Goal: Information Seeking & Learning: Compare options

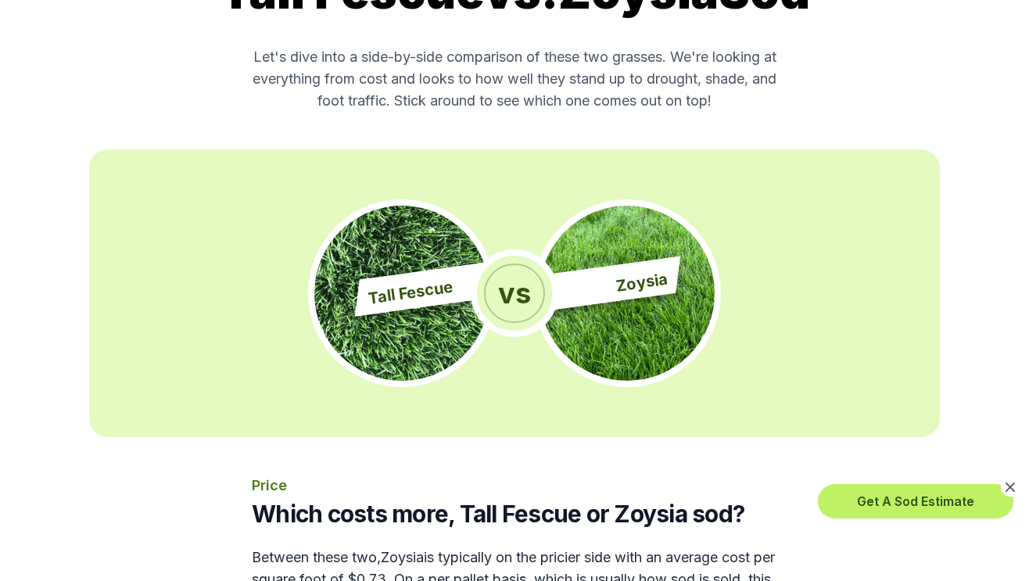
scroll to position [626, 0]
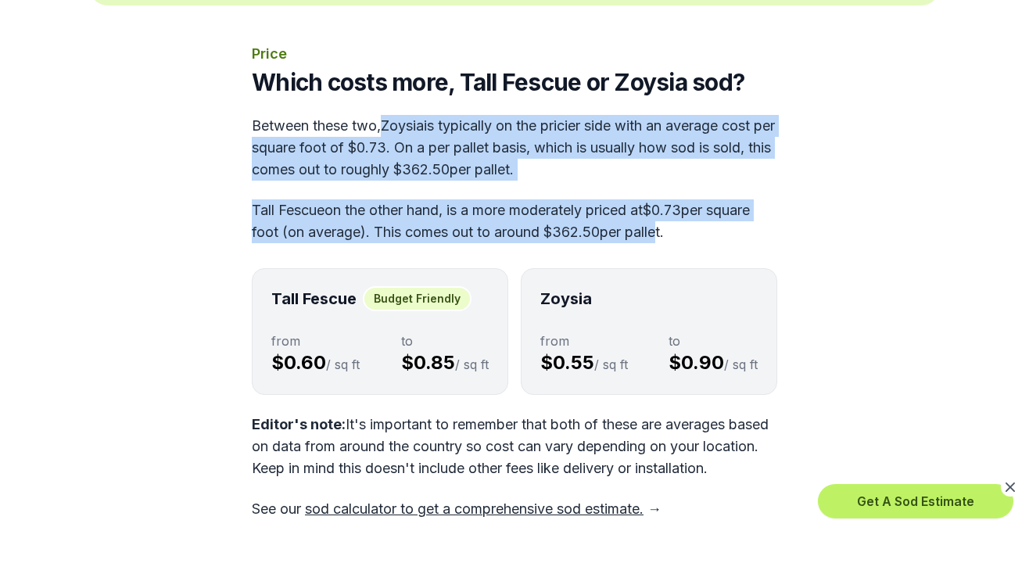
drag, startPoint x: 385, startPoint y: 119, endPoint x: 817, endPoint y: 242, distance: 449.8
click at [745, 242] on div "Price Which costs more, Tall Fescue or Zoysia sod? Between these two, Zoysia is…" at bounding box center [515, 281] width 526 height 477
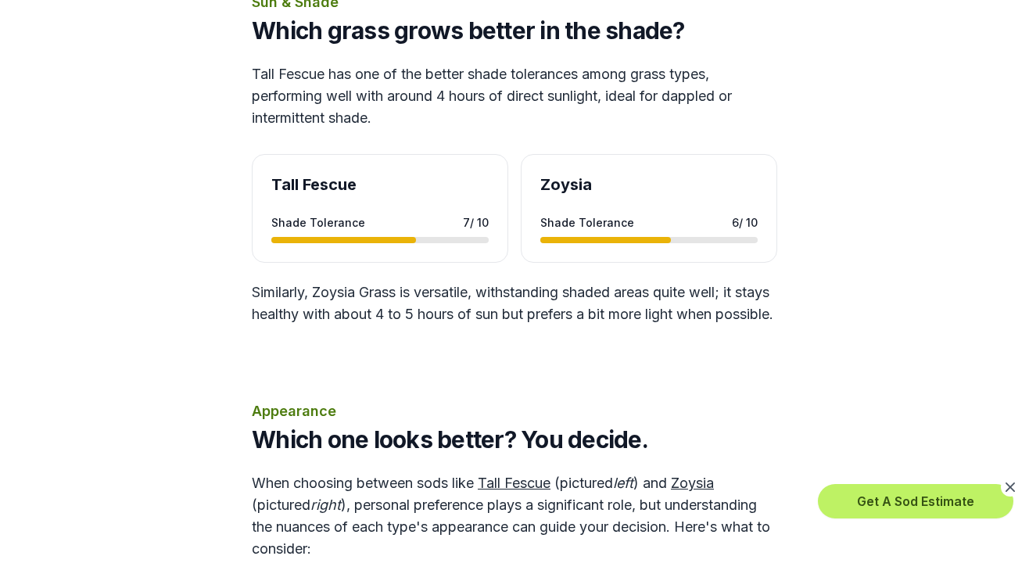
scroll to position [1251, 0]
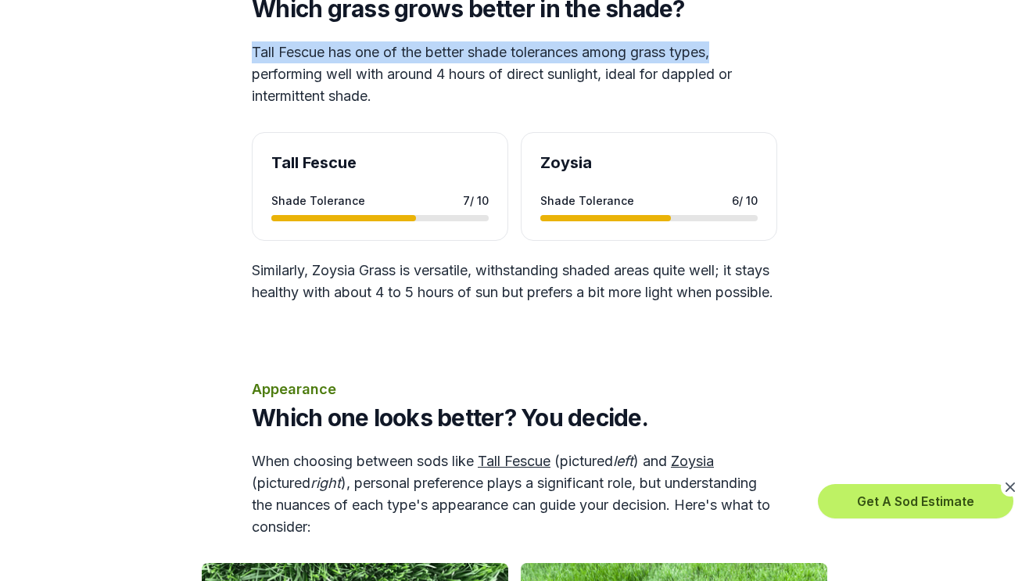
drag, startPoint x: 243, startPoint y: 74, endPoint x: 777, endPoint y: 66, distance: 533.4
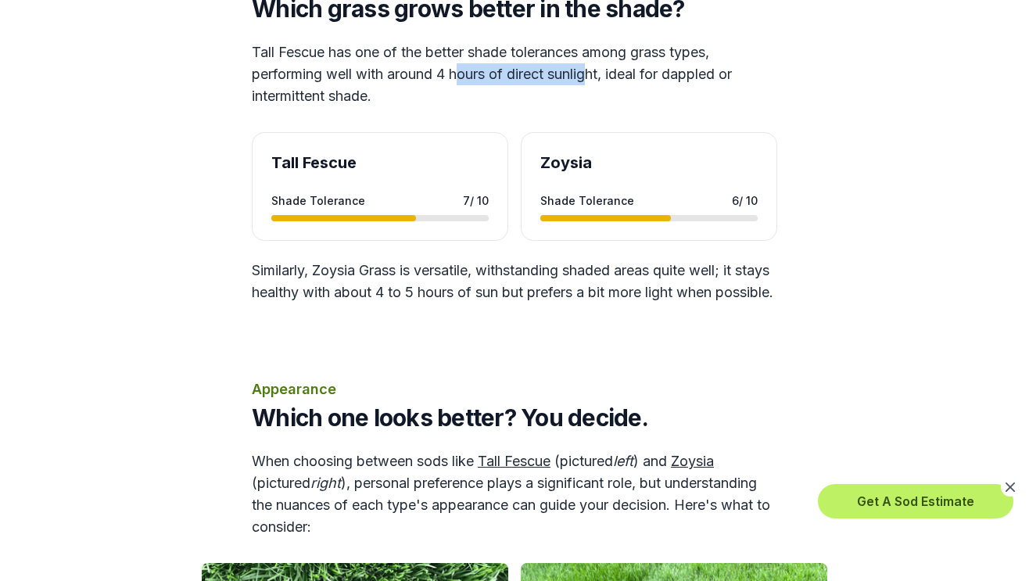
drag, startPoint x: 553, startPoint y: 91, endPoint x: 593, endPoint y: 91, distance: 39.9
click at [593, 91] on p "Tall Fescue has one of the better shade tolerances among grass types, performin…" at bounding box center [515, 74] width 526 height 66
click at [625, 107] on p "Tall Fescue has one of the better shade tolerances among grass types, performin…" at bounding box center [515, 74] width 526 height 66
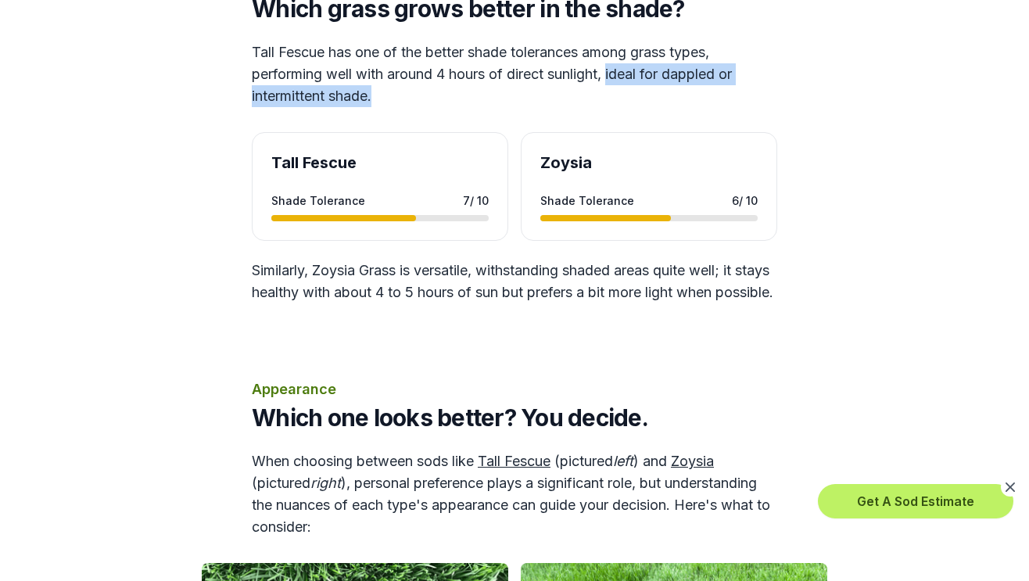
click at [562, 107] on p "Tall Fescue has one of the better shade tolerances among grass types, performin…" at bounding box center [515, 74] width 526 height 66
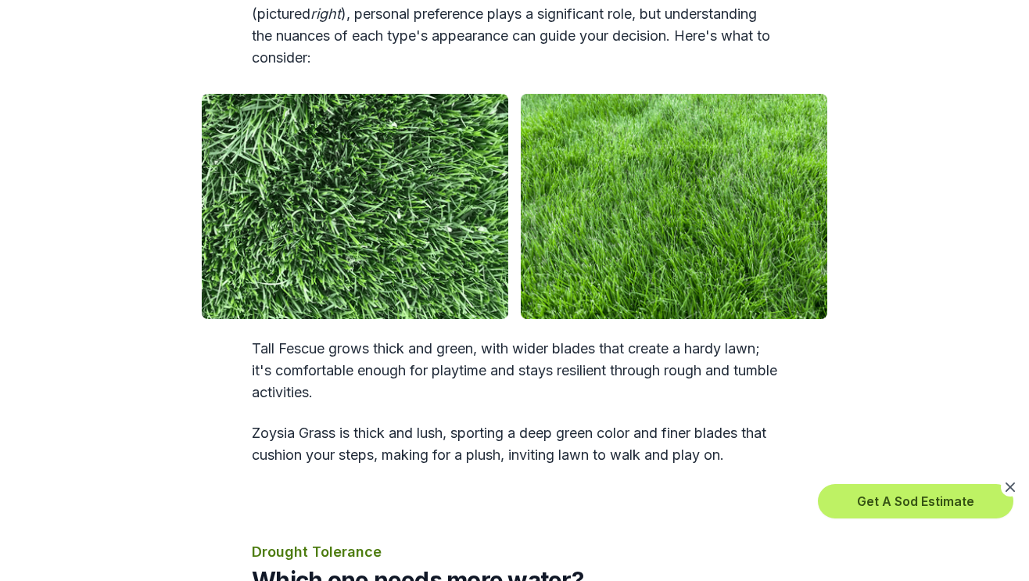
scroll to position [1564, 0]
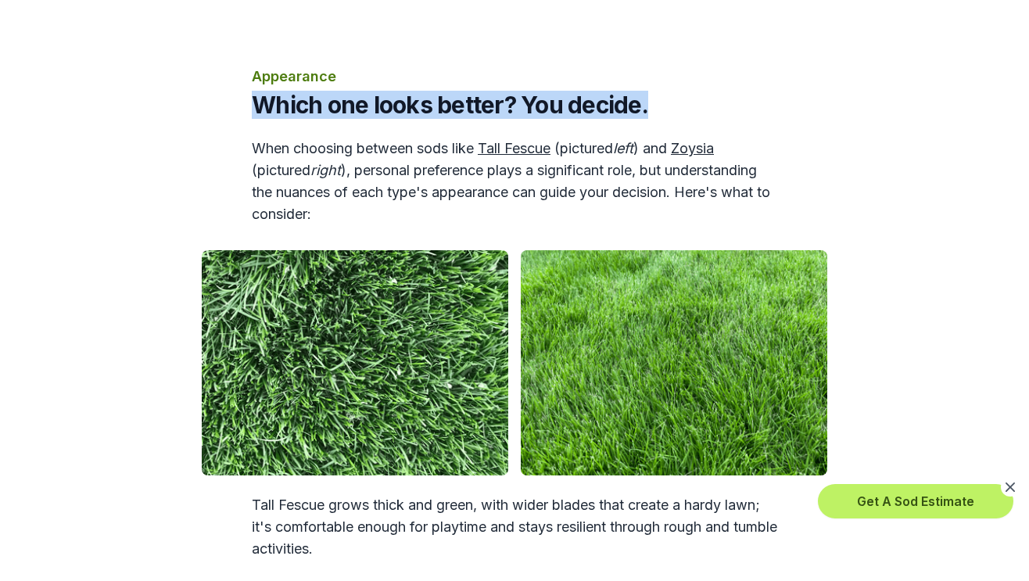
drag, startPoint x: 370, startPoint y: 148, endPoint x: 815, endPoint y: 148, distance: 445.0
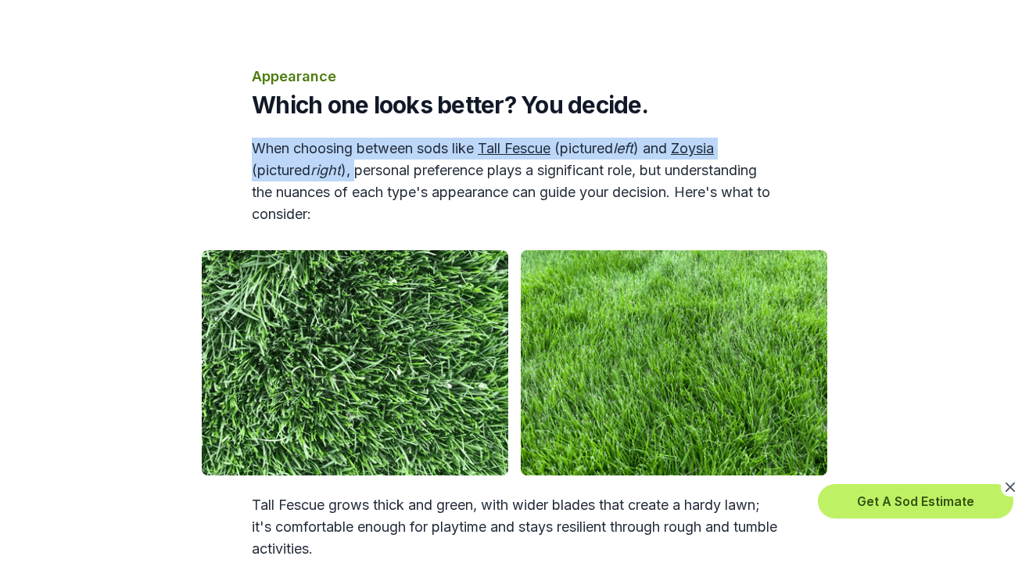
drag, startPoint x: 429, startPoint y: 192, endPoint x: 363, endPoint y: 217, distance: 70.3
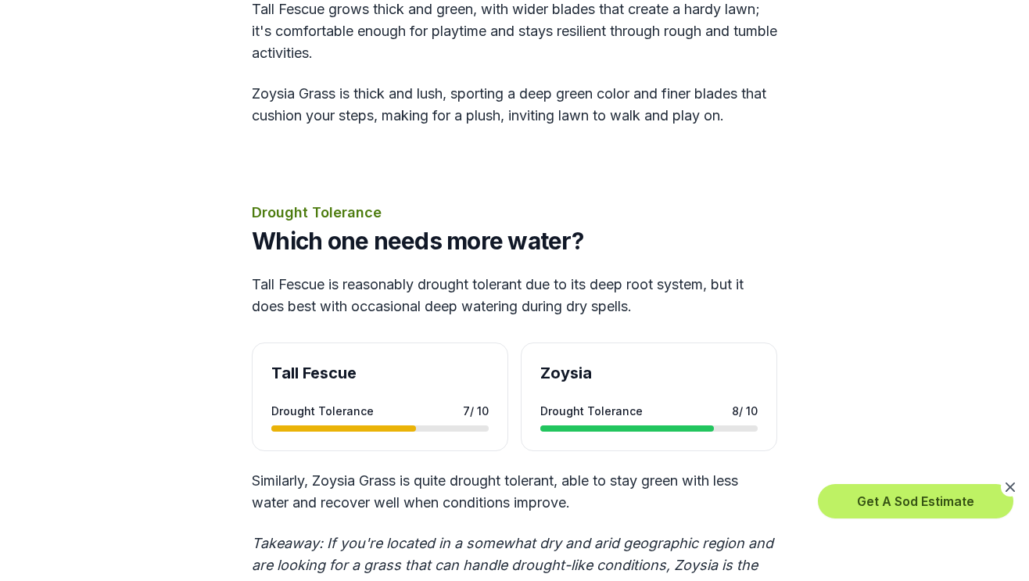
scroll to position [2091, 0]
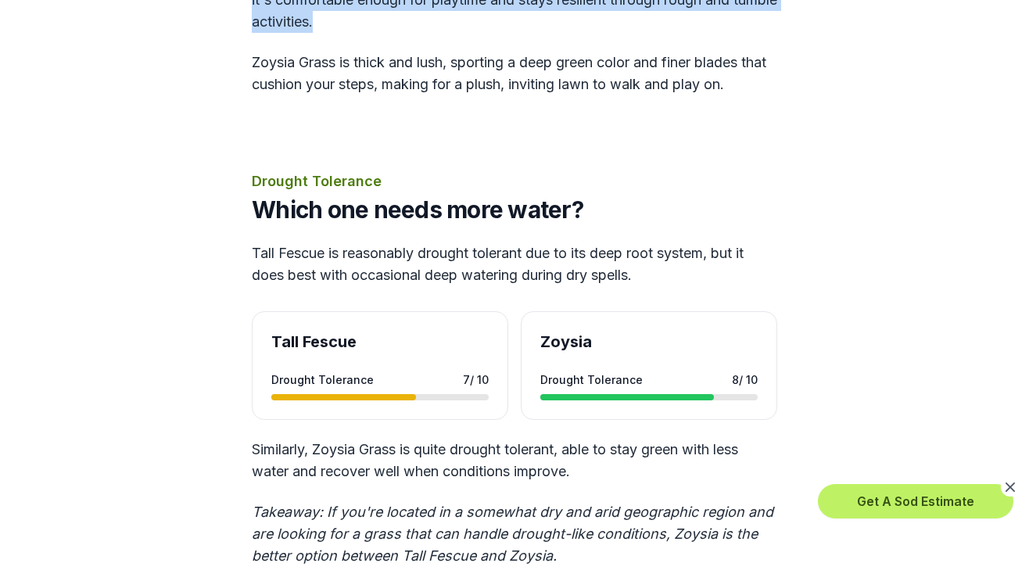
drag, startPoint x: 773, startPoint y: 23, endPoint x: 381, endPoint y: 67, distance: 394.3
click at [381, 33] on p "Tall Fescue grows thick and green, with wider blades that create a hardy lawn; …" at bounding box center [515, 0] width 526 height 66
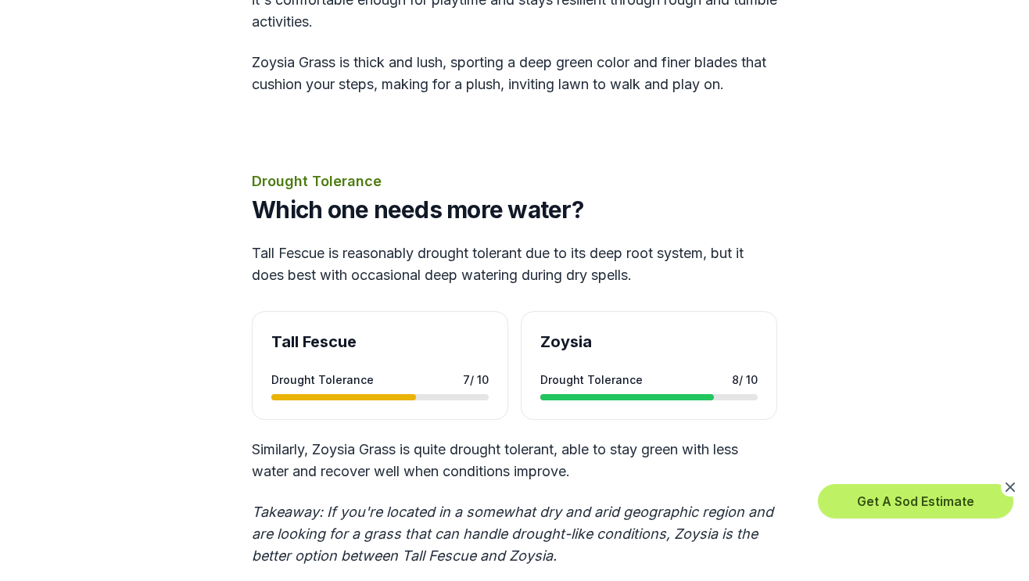
click at [483, 95] on p "Zoysia Grass is thick and lush, sporting a deep green color and finer blades th…" at bounding box center [515, 74] width 526 height 44
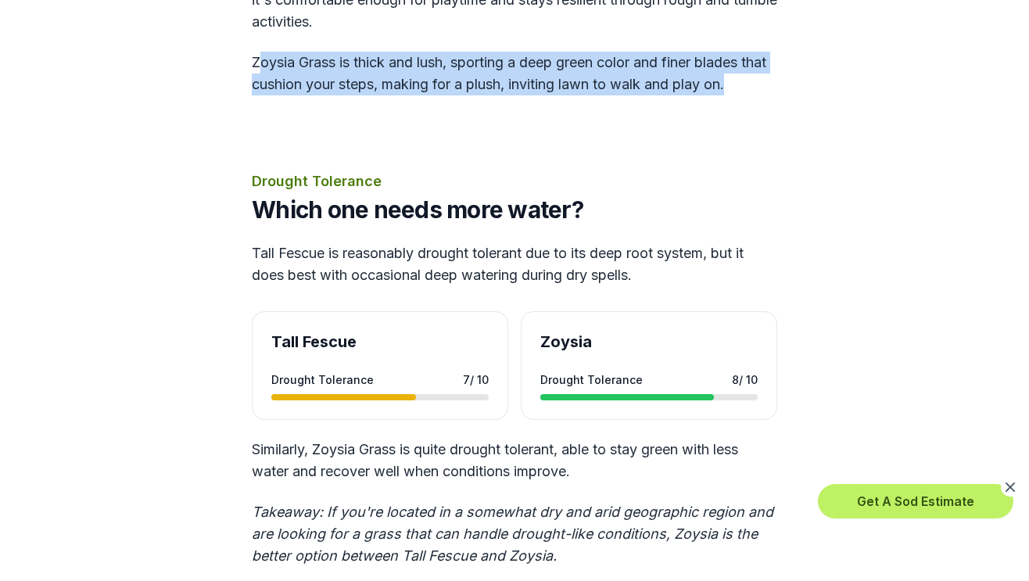
drag, startPoint x: 257, startPoint y: 107, endPoint x: 871, endPoint y: 127, distance: 615.0
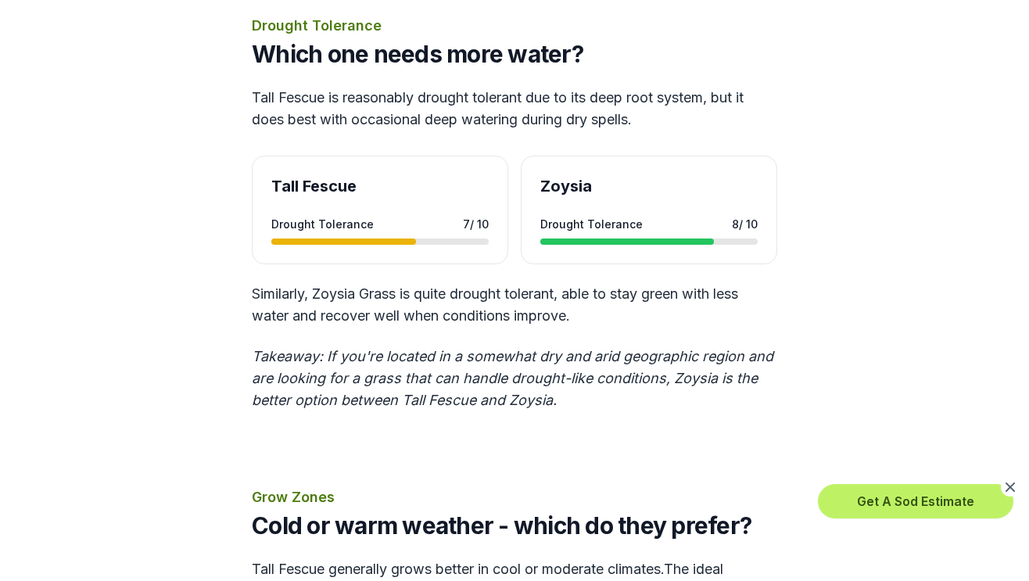
scroll to position [2248, 0]
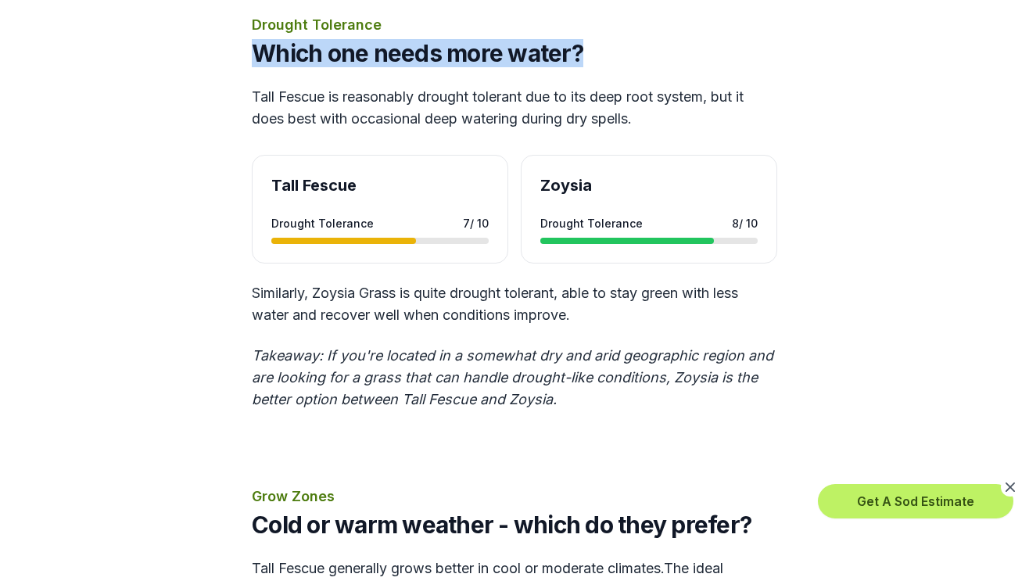
drag, startPoint x: 264, startPoint y: 99, endPoint x: 831, endPoint y: 104, distance: 567.0
click at [696, 67] on h2 "Which one needs more water?" at bounding box center [515, 53] width 526 height 28
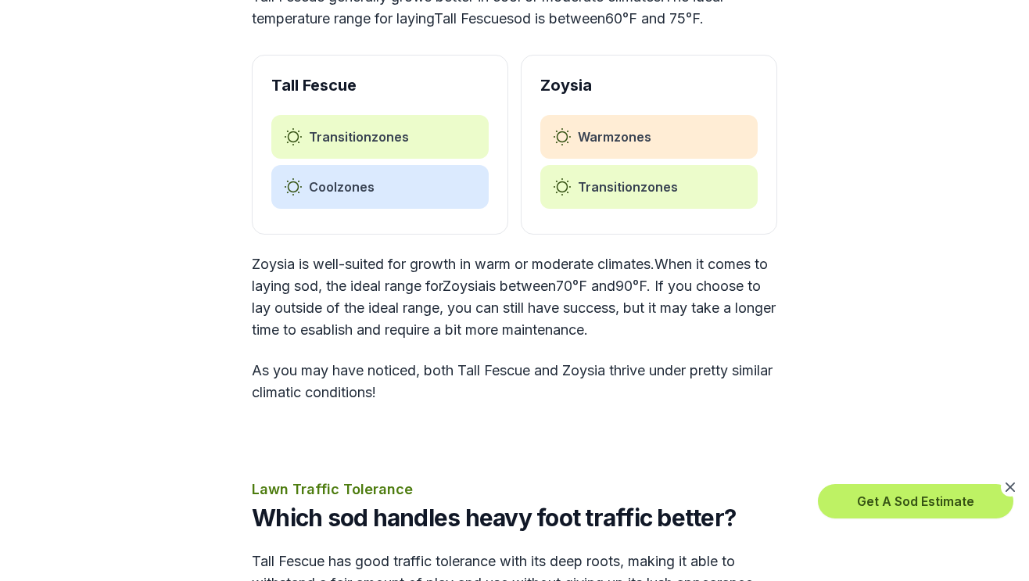
scroll to position [2873, 0]
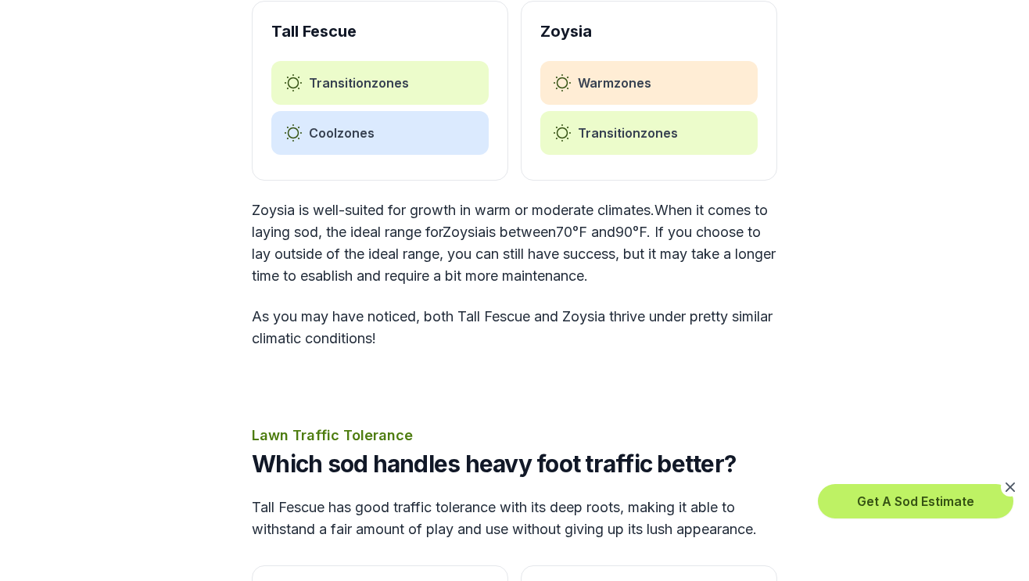
drag, startPoint x: 352, startPoint y: 254, endPoint x: 535, endPoint y: 321, distance: 195.0
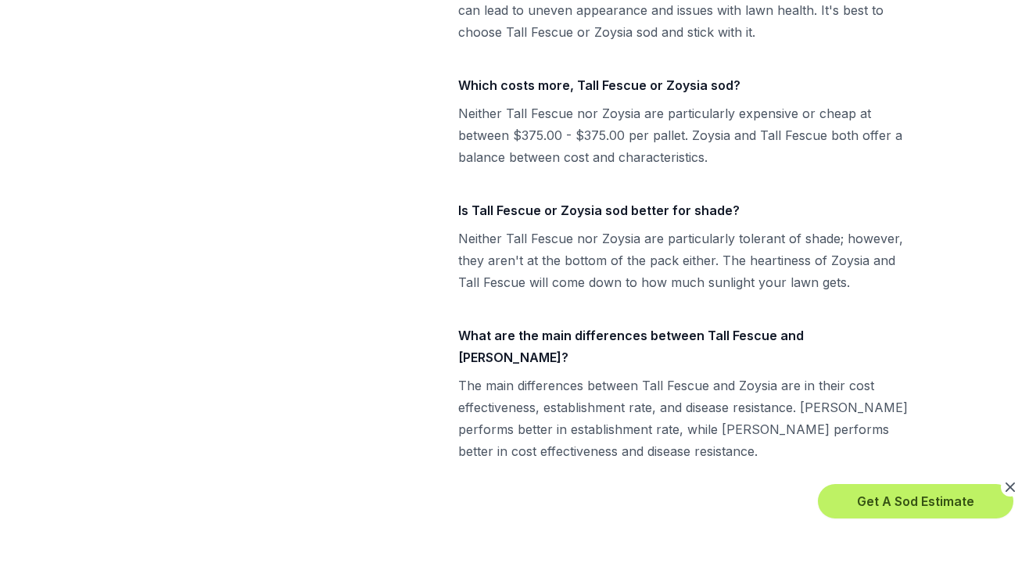
scroll to position [5689, 0]
